Goal: Transaction & Acquisition: Register for event/course

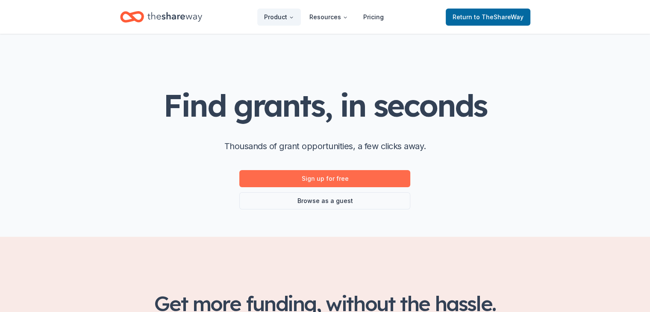
click at [324, 182] on link "Sign up for free" at bounding box center [324, 178] width 171 height 17
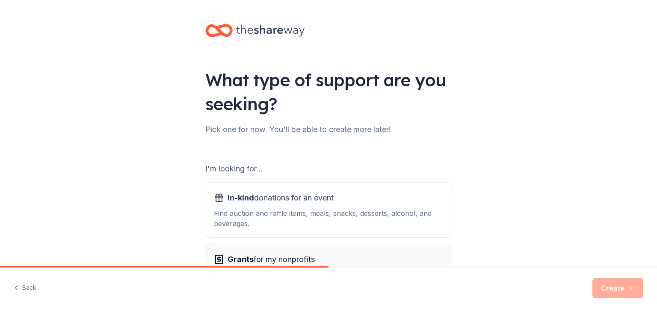
click at [264, 257] on span "Grants for my nonprofits" at bounding box center [270, 260] width 87 height 14
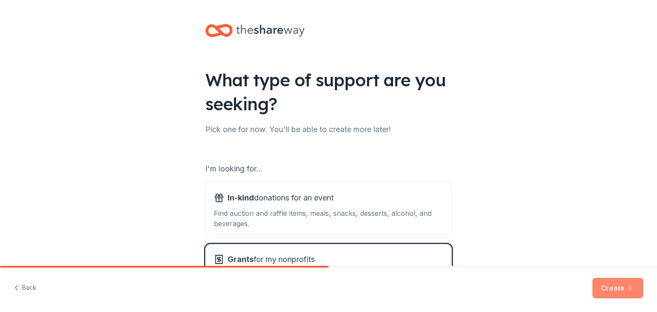
click at [606, 286] on button "Create" at bounding box center [617, 288] width 51 height 21
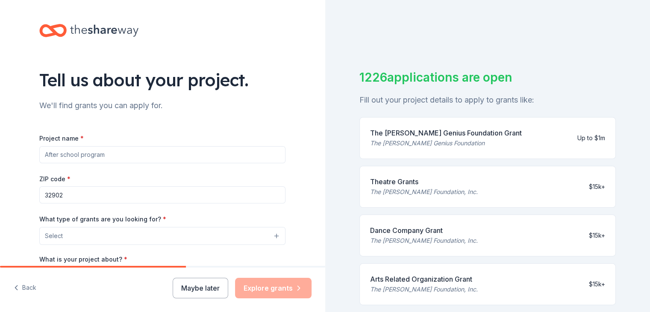
click at [116, 157] on input "Project name *" at bounding box center [162, 154] width 246 height 17
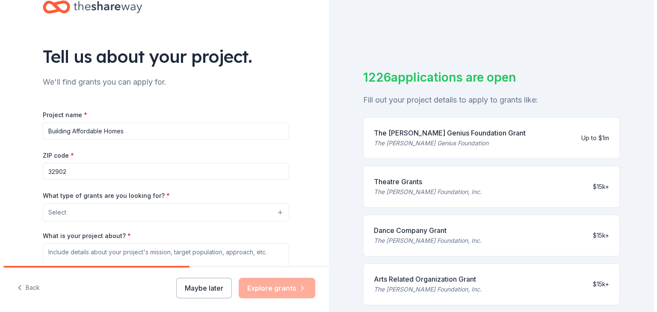
scroll to position [43, 0]
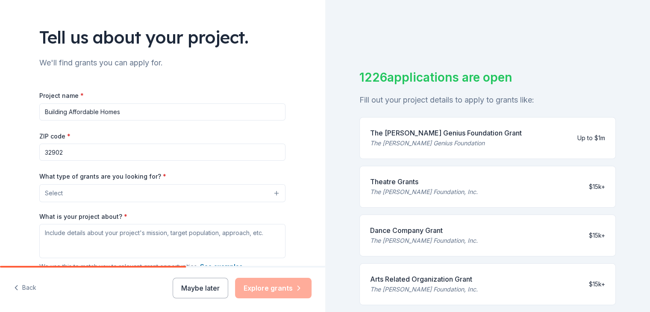
type input "Building Affordable Homes"
click at [271, 191] on button "Select" at bounding box center [162, 193] width 246 height 18
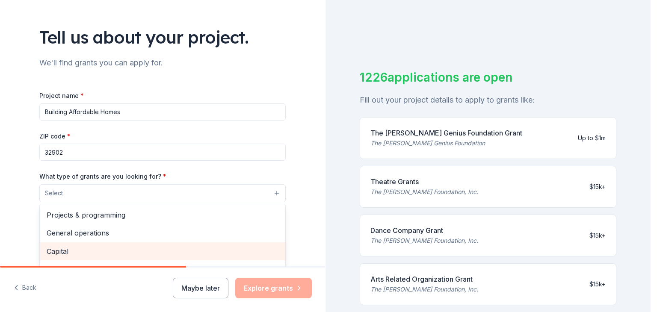
click at [90, 258] on div "Capital" at bounding box center [162, 251] width 245 height 18
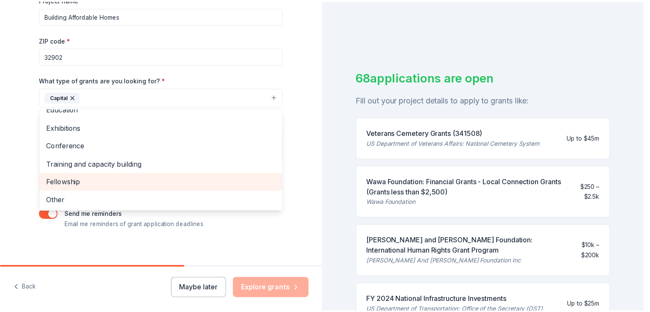
scroll to position [144, 0]
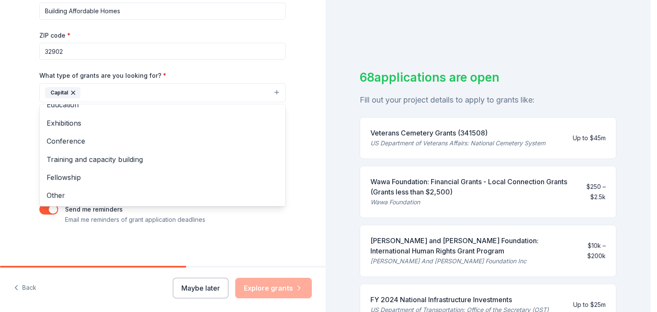
click at [282, 232] on div "Tell us about your project. We'll find grants you can apply for. Project name *…" at bounding box center [163, 61] width 274 height 410
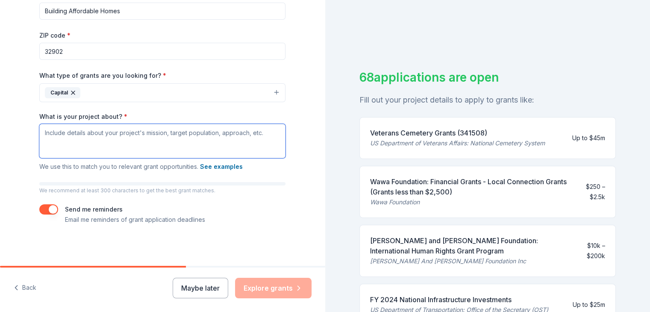
click at [55, 136] on textarea "What is your project about? *" at bounding box center [162, 141] width 246 height 34
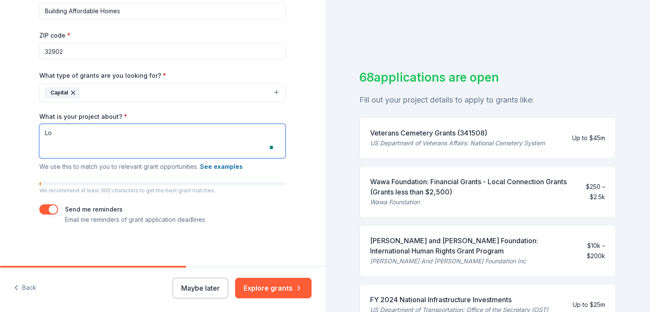
type textarea "L"
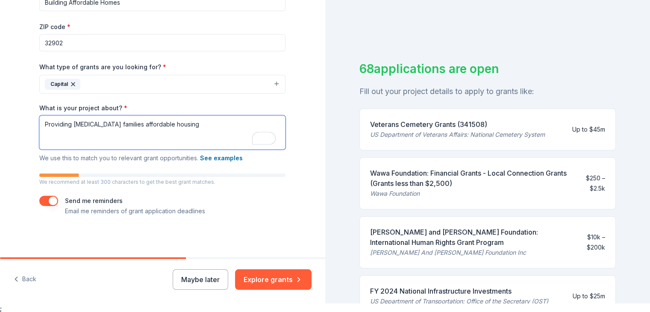
scroll to position [10, 0]
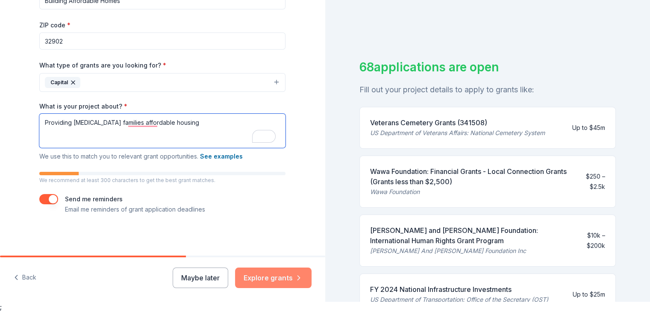
type textarea "Providing [MEDICAL_DATA] families affordable housing"
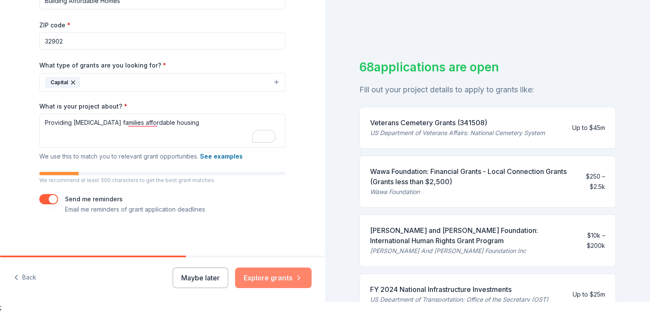
click at [265, 282] on button "Explore grants" at bounding box center [273, 278] width 77 height 21
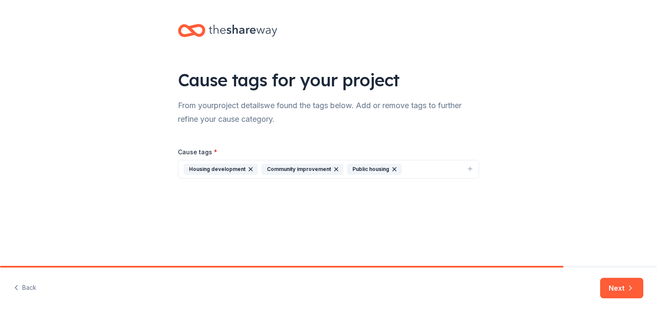
click at [291, 165] on div "Community improvement" at bounding box center [302, 169] width 82 height 11
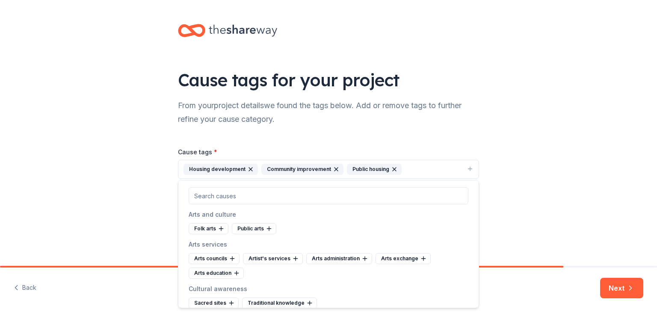
click at [212, 167] on div "Housing development" at bounding box center [220, 169] width 74 height 11
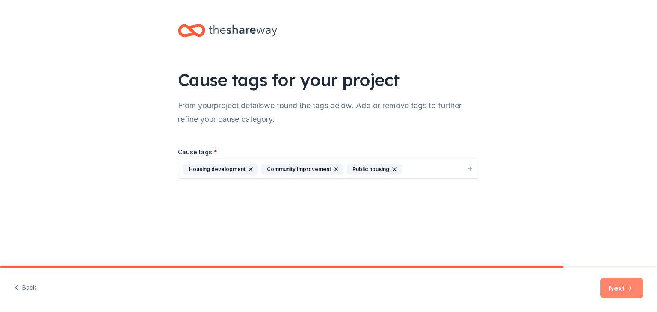
click at [610, 282] on button "Next" at bounding box center [621, 288] width 43 height 21
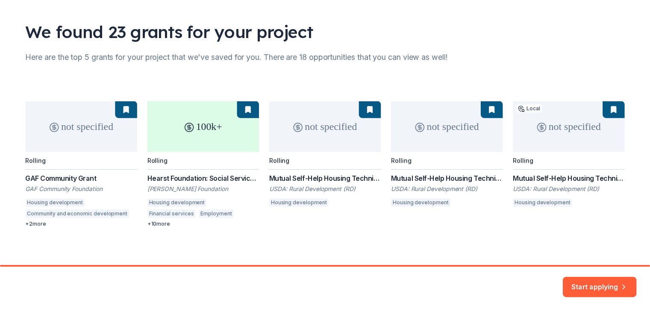
scroll to position [53, 0]
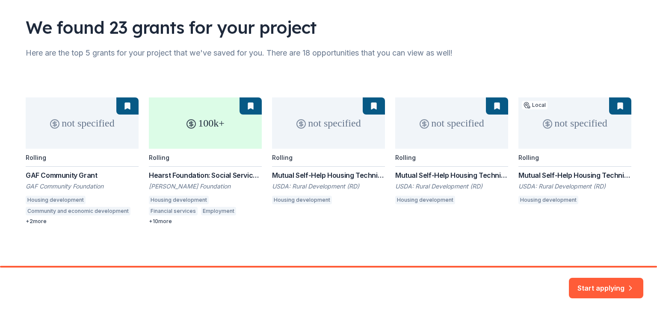
click at [197, 124] on div "not specified Rolling GAF Community Grant GAF Community Foundation Housing deve…" at bounding box center [328, 160] width 605 height 127
click at [182, 187] on div "not specified Rolling GAF Community Grant GAF Community Foundation Housing deve…" at bounding box center [328, 160] width 605 height 127
click at [77, 185] on div "not specified Rolling GAF Community Grant GAF Community Foundation Housing deve…" at bounding box center [328, 160] width 605 height 127
click at [583, 277] on button "Start applying" at bounding box center [606, 283] width 74 height 21
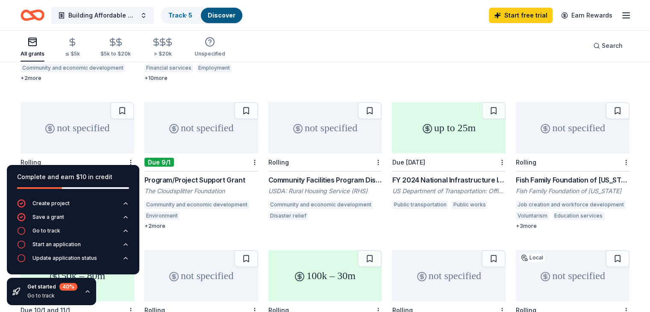
scroll to position [214, 0]
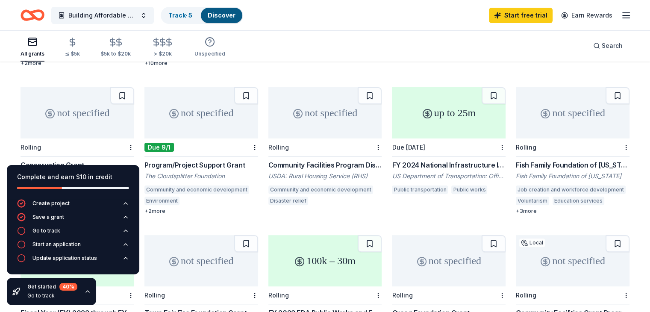
click at [174, 143] on div "Due 9/1" at bounding box center [158, 147] width 29 height 9
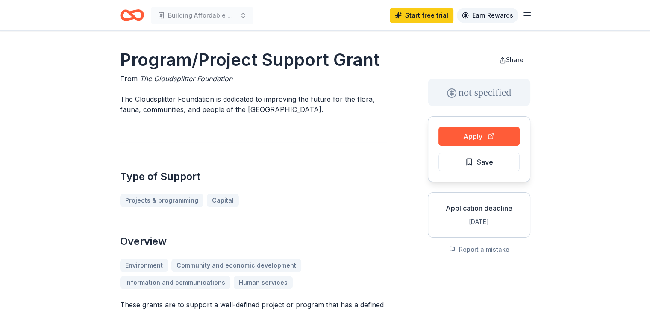
click at [498, 15] on link "Earn Rewards" at bounding box center [488, 15] width 62 height 15
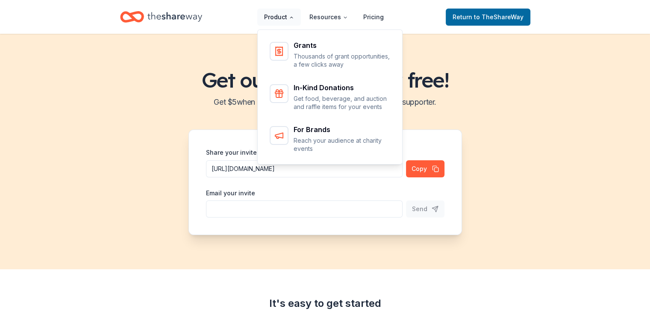
click at [282, 16] on button "Product" at bounding box center [279, 17] width 44 height 17
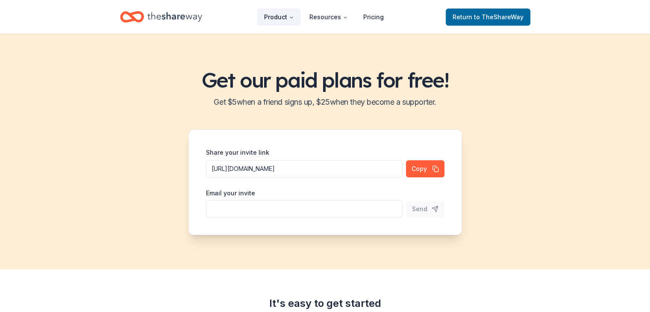
click at [282, 16] on button "Product" at bounding box center [279, 17] width 44 height 17
